Goal: Complete application form: Complete application form

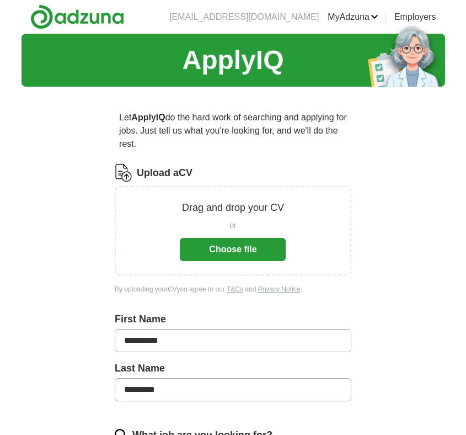
click at [238, 243] on button "Choose file" at bounding box center [233, 249] width 106 height 23
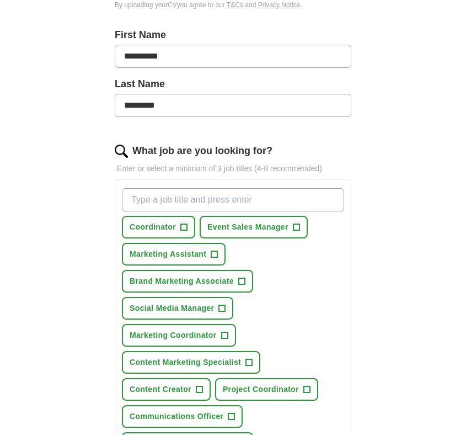
scroll to position [262, 0]
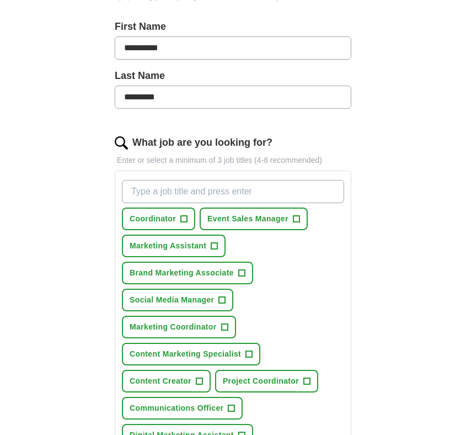
click at [188, 218] on span "+" at bounding box center [183, 218] width 7 height 7
click at [293, 222] on span "+" at bounding box center [296, 219] width 7 height 9
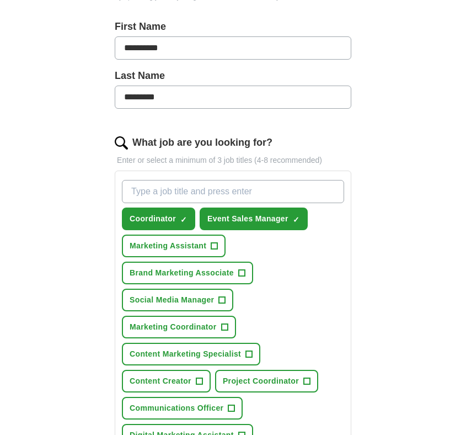
click at [213, 244] on span "+" at bounding box center [214, 246] width 7 height 9
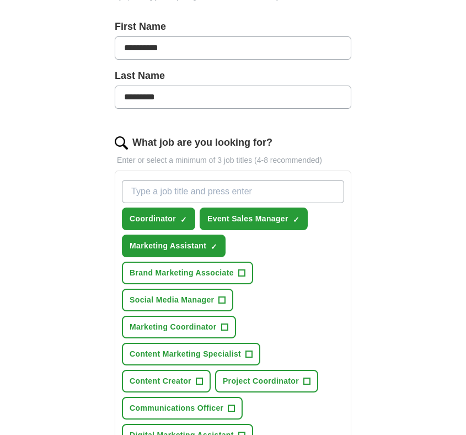
click at [249, 270] on button "Brand Marketing Associate +" at bounding box center [187, 272] width 131 height 23
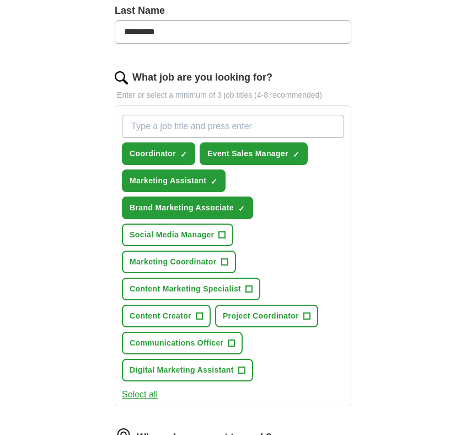
scroll to position [431, 0]
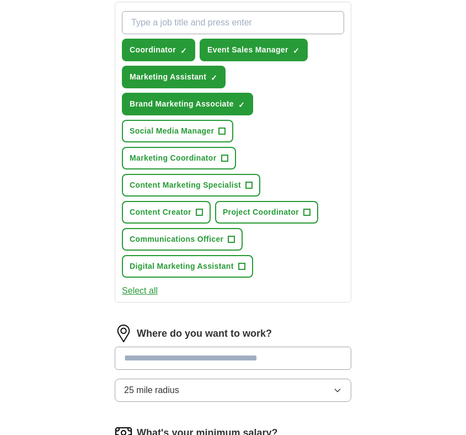
click at [227, 132] on button "Social Media Manager +" at bounding box center [177, 131] width 111 height 23
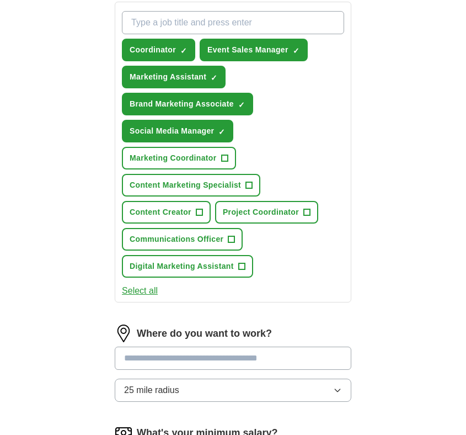
click at [227, 161] on span "+" at bounding box center [224, 158] width 7 height 9
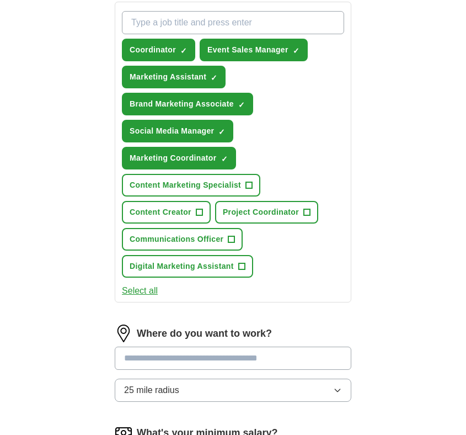
click at [248, 181] on span "+" at bounding box center [249, 185] width 7 height 9
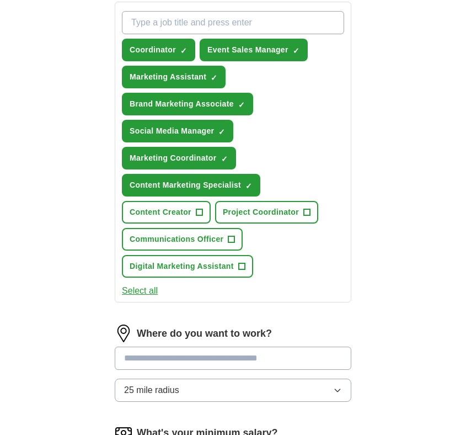
click at [204, 206] on button "Content Creator +" at bounding box center [166, 212] width 89 height 23
click at [308, 209] on span "+" at bounding box center [307, 212] width 7 height 9
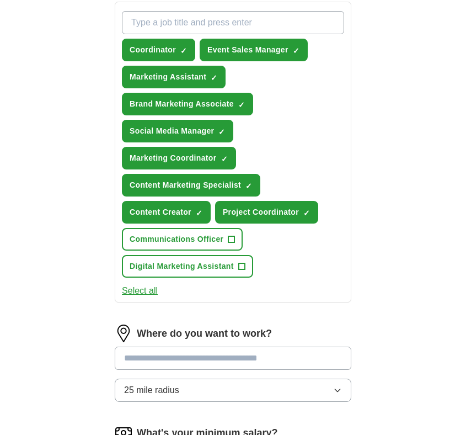
click at [227, 232] on button "Communications Officer +" at bounding box center [182, 239] width 121 height 23
click at [242, 269] on span "+" at bounding box center [241, 266] width 7 height 9
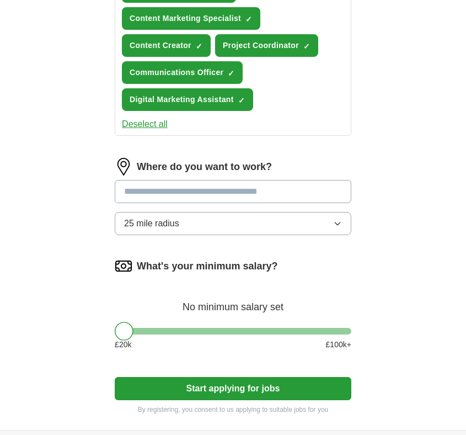
scroll to position [605, 0]
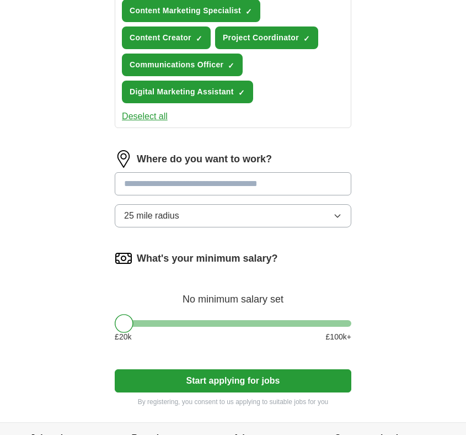
click at [233, 186] on input at bounding box center [233, 183] width 237 height 23
type input "*******"
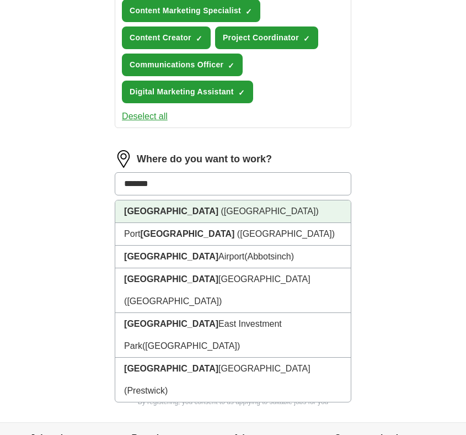
click at [216, 213] on li "[GEOGRAPHIC_DATA] ([GEOGRAPHIC_DATA])" at bounding box center [233, 211] width 236 height 23
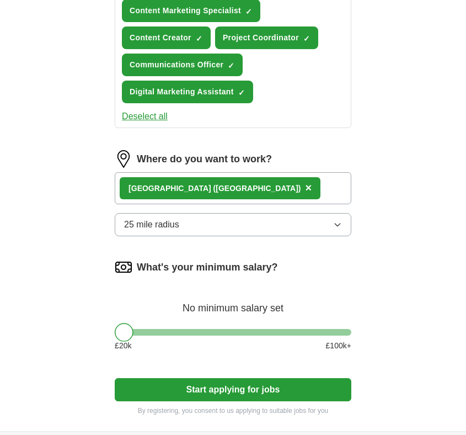
drag, startPoint x: 124, startPoint y: 334, endPoint x: 110, endPoint y: 334, distance: 14.3
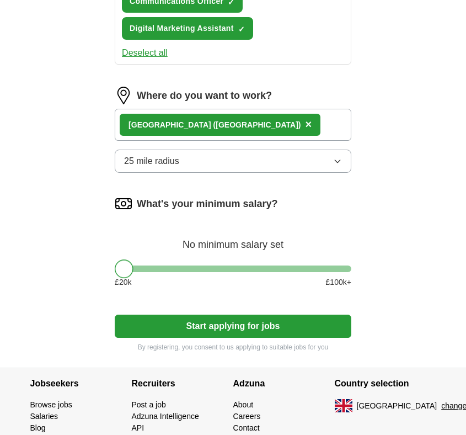
scroll to position [670, 0]
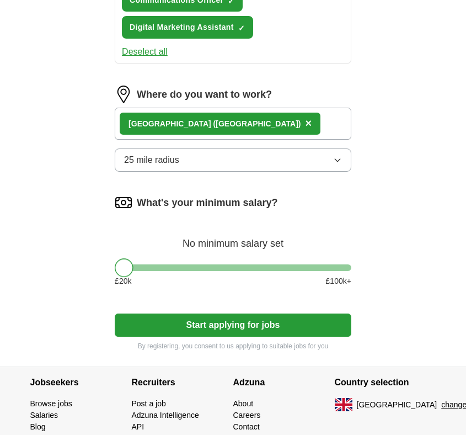
click at [217, 329] on button "Start applying for jobs" at bounding box center [233, 324] width 237 height 23
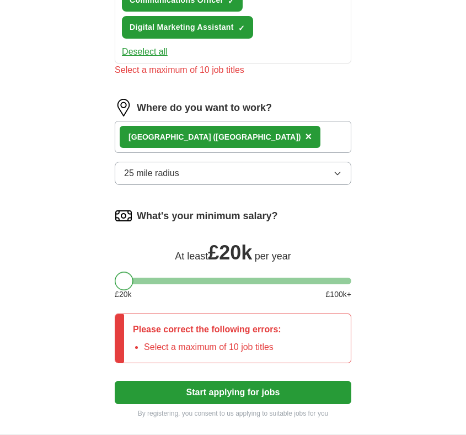
click at [123, 281] on div at bounding box center [124, 280] width 19 height 19
click at [122, 279] on div at bounding box center [124, 280] width 19 height 19
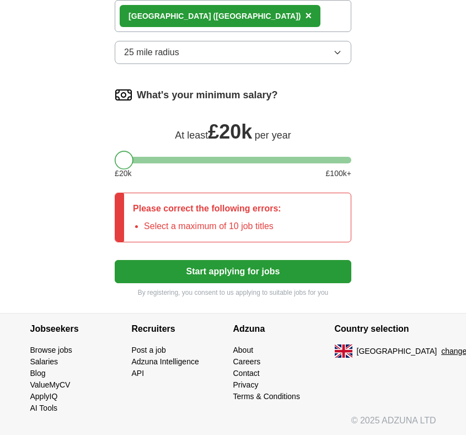
scroll to position [791, 0]
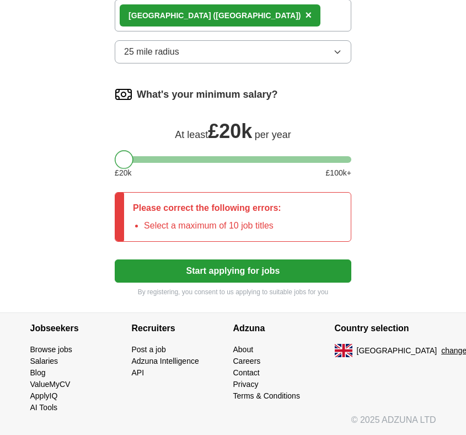
click at [179, 279] on button "Start applying for jobs" at bounding box center [233, 270] width 237 height 23
click at [126, 162] on div at bounding box center [126, 159] width 19 height 19
click at [196, 271] on button "Start applying for jobs" at bounding box center [233, 270] width 237 height 23
click at [154, 201] on div "Please correct the following errors: Select a maximum of 10 job titles" at bounding box center [207, 217] width 166 height 49
click at [122, 162] on div at bounding box center [124, 159] width 19 height 19
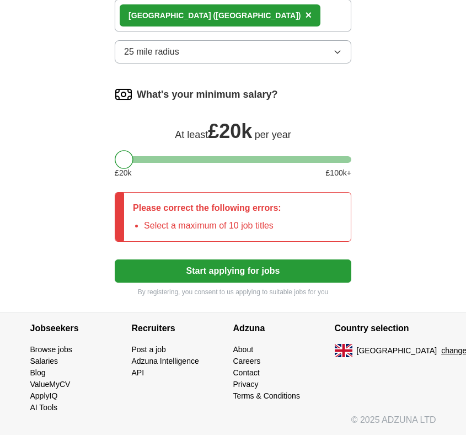
click at [133, 163] on div "What's your minimum salary? At least £ 20k per year £ 20 k £ 100 k+" at bounding box center [233, 137] width 237 height 102
click at [124, 153] on div at bounding box center [126, 159] width 19 height 19
click at [196, 272] on button "Start applying for jobs" at bounding box center [233, 270] width 237 height 23
click at [172, 230] on li "Select a maximum of 10 job titles" at bounding box center [212, 225] width 137 height 13
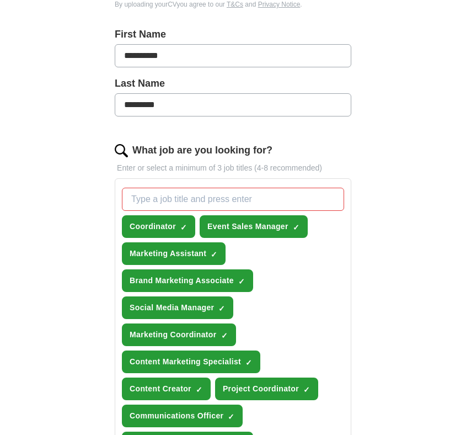
scroll to position [229, 0]
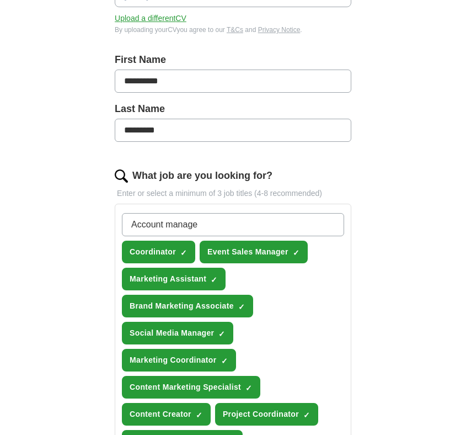
type input "Account manager"
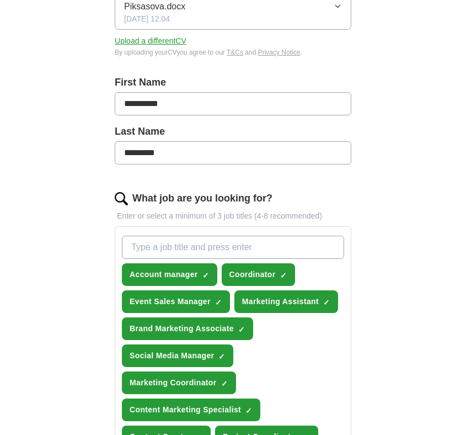
scroll to position [207, 0]
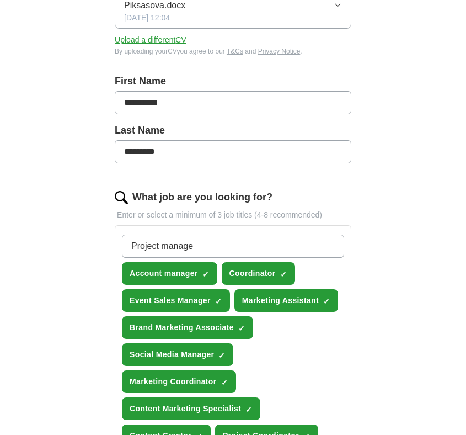
type input "Project manager"
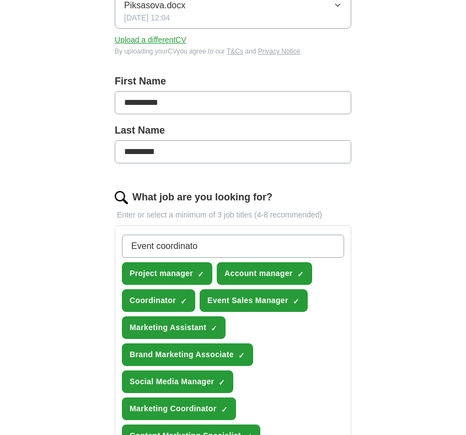
type input "Event coordinator"
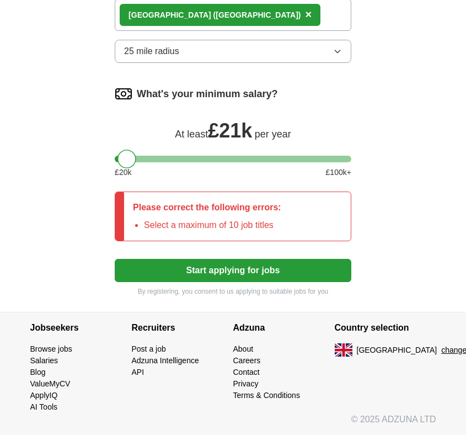
scroll to position [805, 0]
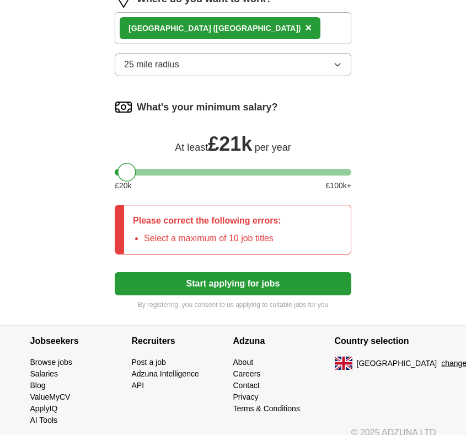
click at [209, 279] on button "Start applying for jobs" at bounding box center [233, 283] width 237 height 23
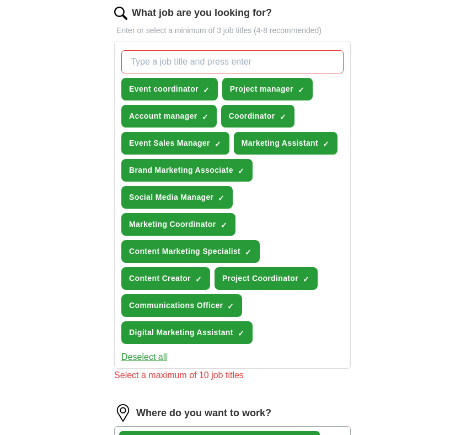
scroll to position [394, 0]
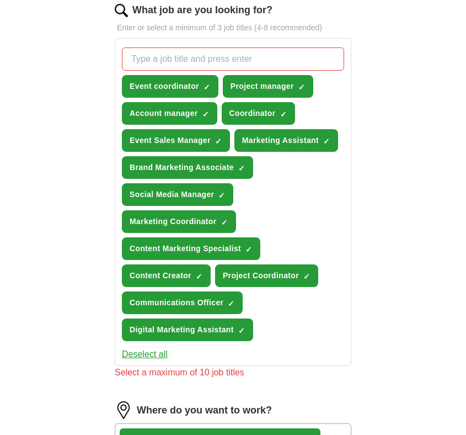
click at [0, 0] on span "×" at bounding box center [0, 0] width 0 height 0
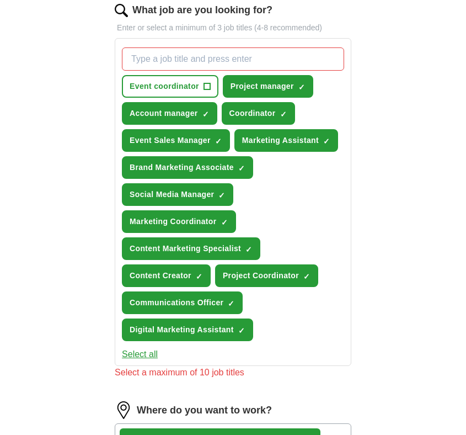
click at [190, 278] on span "Content Creator" at bounding box center [161, 276] width 62 height 12
click at [268, 87] on span "Project manager" at bounding box center [262, 87] width 63 height 12
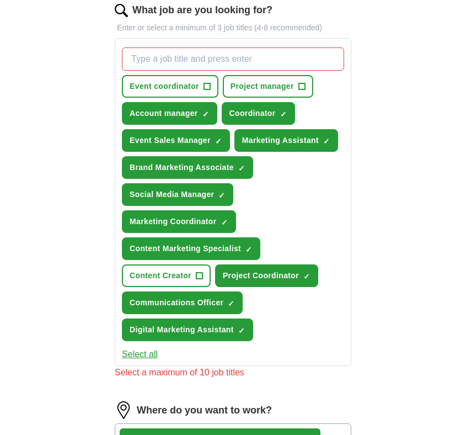
click at [184, 113] on span "Account manager" at bounding box center [164, 114] width 68 height 12
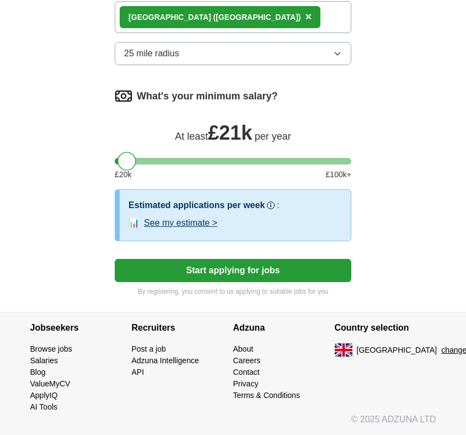
scroll to position [803, 0]
click at [197, 278] on button "Start applying for jobs" at bounding box center [233, 270] width 237 height 23
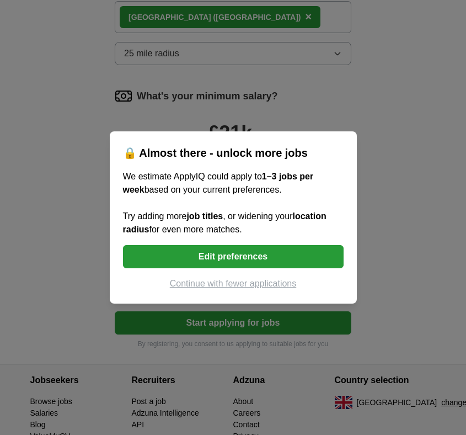
click at [202, 285] on button "Continue with fewer applications" at bounding box center [233, 283] width 221 height 13
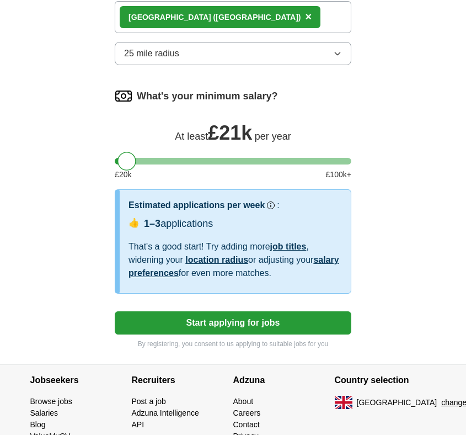
select select "**"
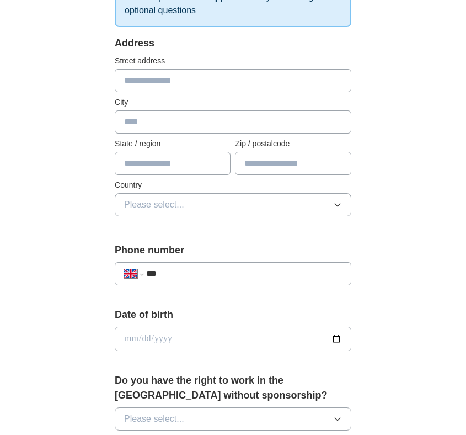
scroll to position [243, 0]
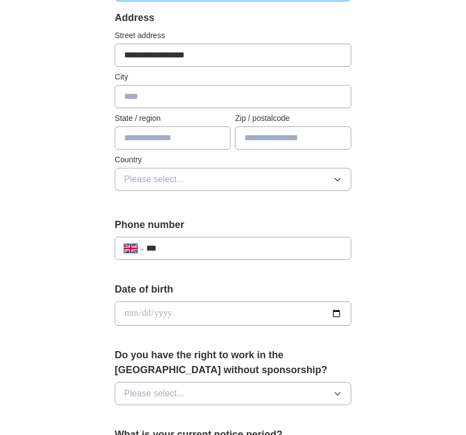
type input "**********"
type input "*******"
type input "**********"
type input "******"
click at [229, 172] on button "Please select..." at bounding box center [233, 179] width 237 height 23
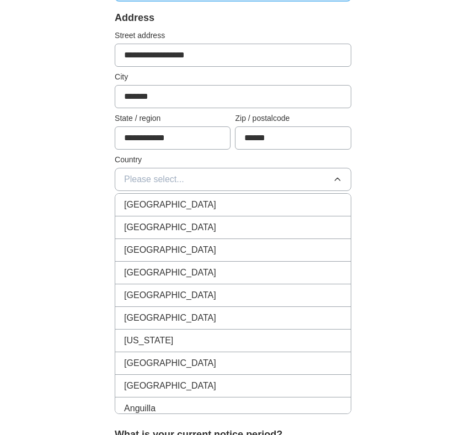
click at [207, 200] on div "[GEOGRAPHIC_DATA]" at bounding box center [233, 204] width 218 height 13
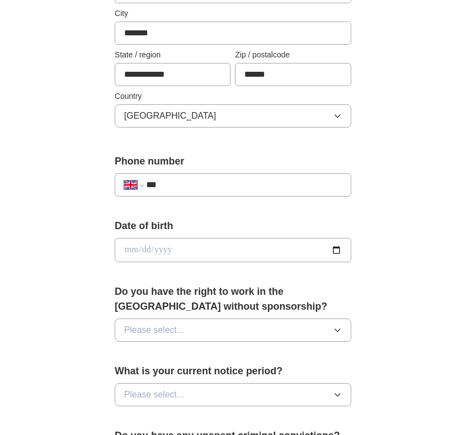
scroll to position [328, 0]
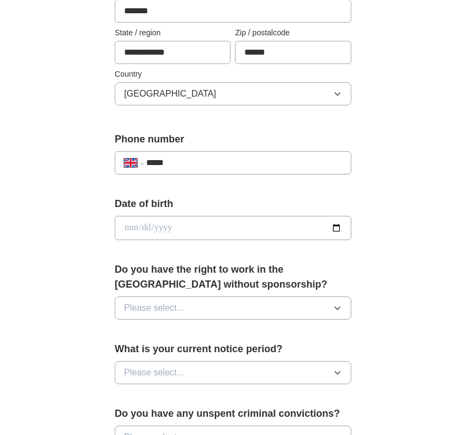
type input "******"
select select "**"
type input "**********"
select select "**"
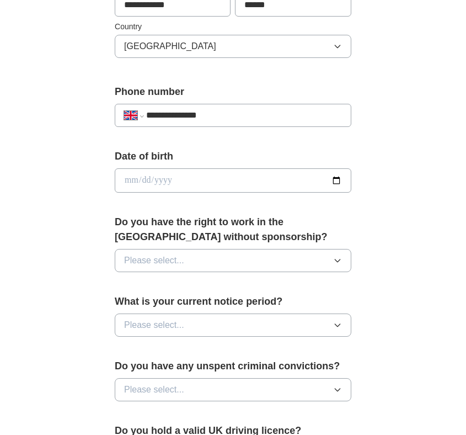
scroll to position [418, 0]
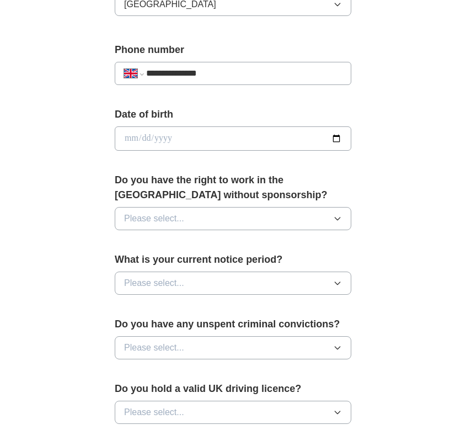
type input "**********"
click at [175, 147] on input "date" at bounding box center [233, 138] width 237 height 24
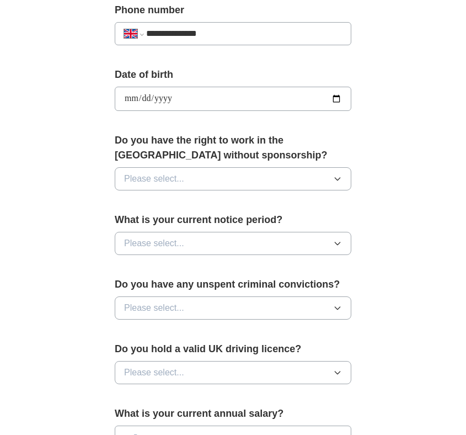
scroll to position [463, 0]
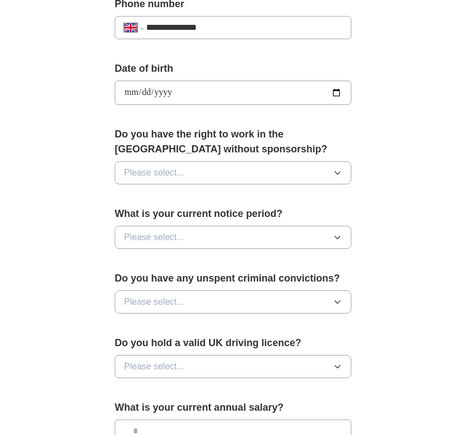
type input "**********"
click at [159, 172] on span "Please select..." at bounding box center [154, 172] width 60 height 13
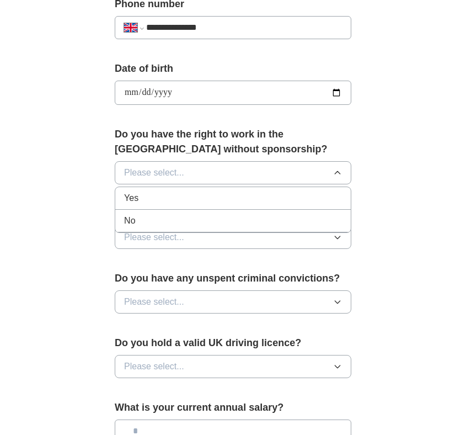
click at [173, 199] on div "Yes" at bounding box center [233, 197] width 218 height 13
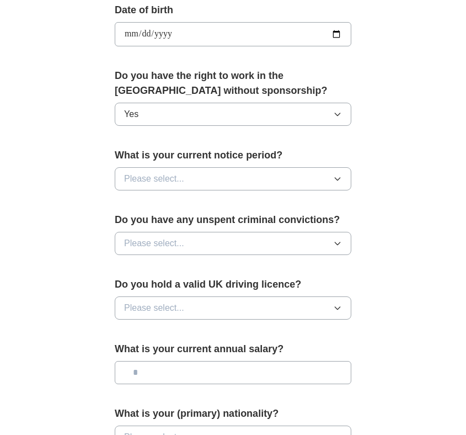
scroll to position [522, 0]
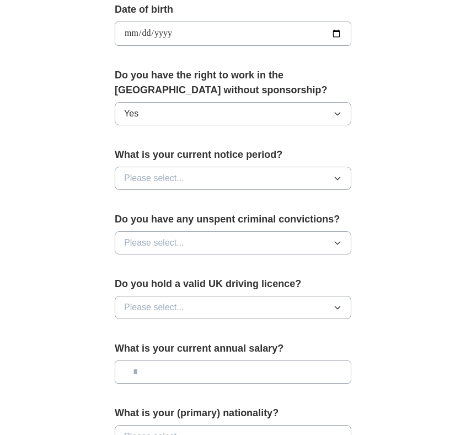
click at [176, 183] on span "Please select..." at bounding box center [154, 178] width 60 height 13
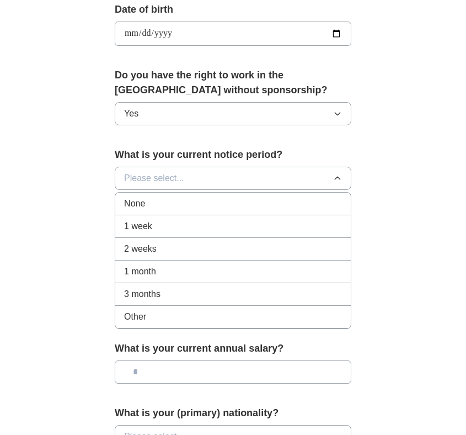
click at [156, 232] on div "1 week" at bounding box center [233, 226] width 218 height 13
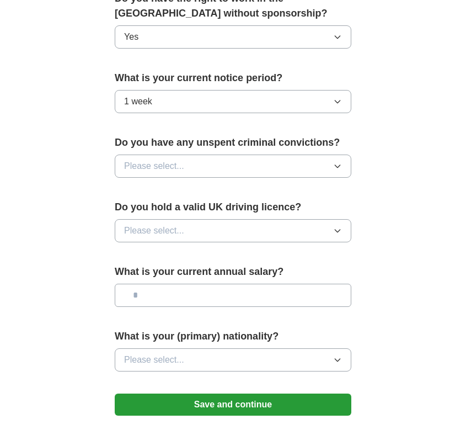
scroll to position [602, 0]
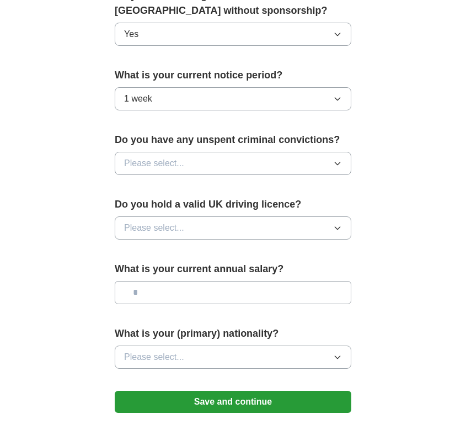
click at [176, 170] on span "Please select..." at bounding box center [154, 163] width 60 height 13
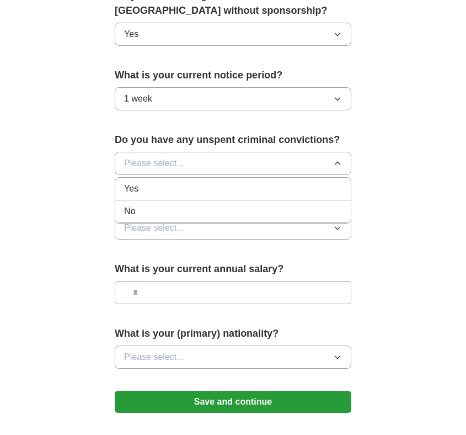
click at [162, 214] on div "No" at bounding box center [233, 211] width 218 height 13
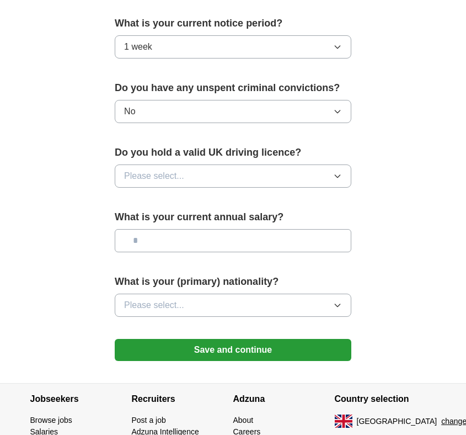
scroll to position [654, 0]
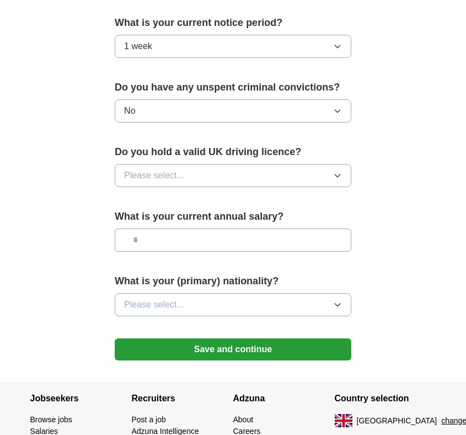
click at [163, 177] on span "Please select..." at bounding box center [154, 175] width 60 height 13
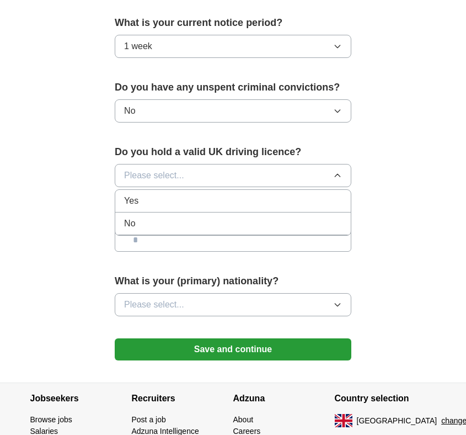
click at [162, 207] on div "Yes" at bounding box center [233, 200] width 218 height 13
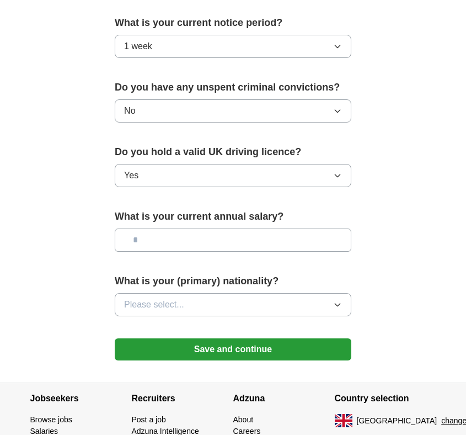
click at [158, 248] on input "text" at bounding box center [233, 239] width 237 height 23
type input "*******"
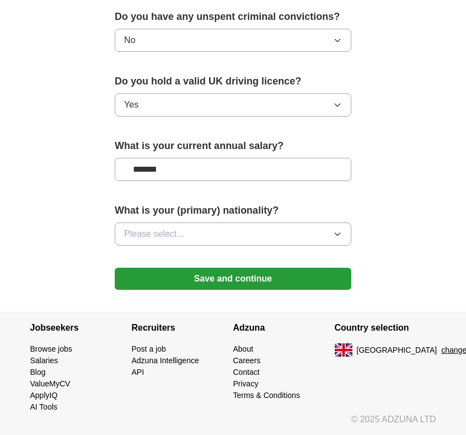
scroll to position [726, 0]
click at [150, 236] on span "Please select..." at bounding box center [154, 233] width 60 height 13
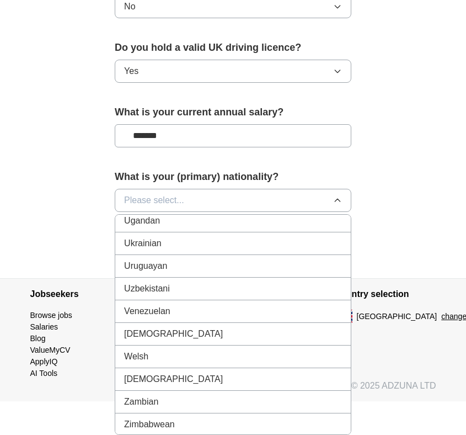
scroll to position [4098, 0]
click at [168, 290] on div "Ukrainian" at bounding box center [233, 288] width 218 height 13
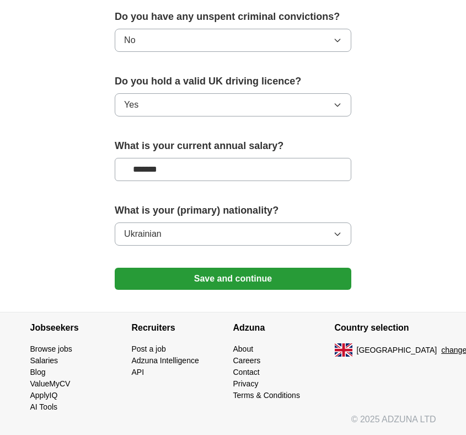
scroll to position [726, 0]
click at [212, 280] on button "Save and continue" at bounding box center [233, 279] width 237 height 22
